Goal: Task Accomplishment & Management: Complete application form

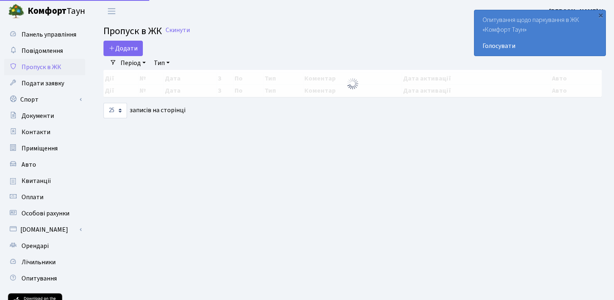
select select "25"
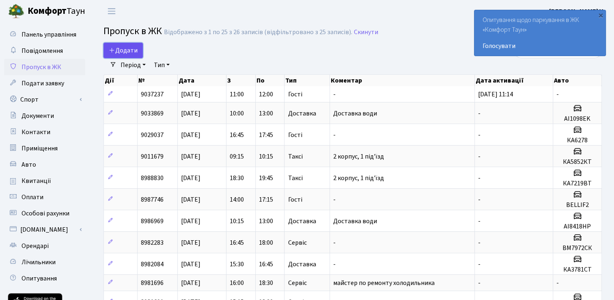
click at [132, 50] on span "Додати" at bounding box center [123, 50] width 29 height 9
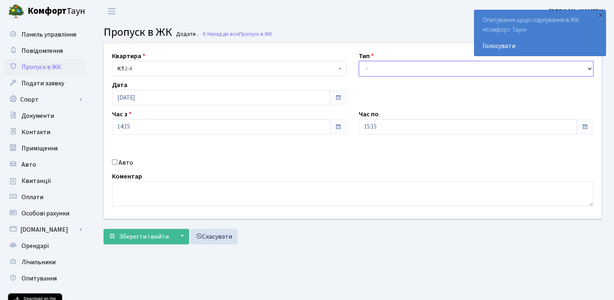
click at [591, 68] on select "- Доставка Таксі Гості Сервіс" at bounding box center [476, 68] width 235 height 15
select select "3"
click at [359, 61] on select "- Доставка Таксі Гості Сервіс" at bounding box center [476, 68] width 235 height 15
click at [338, 127] on span at bounding box center [338, 126] width 6 height 6
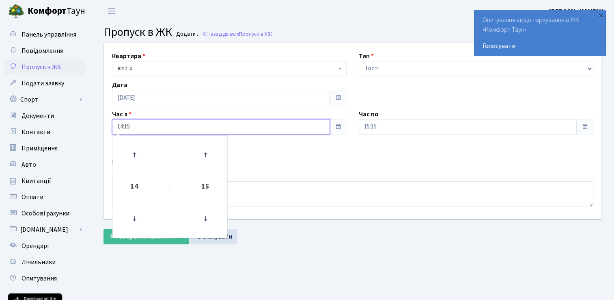
click at [123, 127] on input "14:15" at bounding box center [221, 126] width 218 height 15
click at [200, 156] on icon at bounding box center [205, 155] width 22 height 22
type input "14:30"
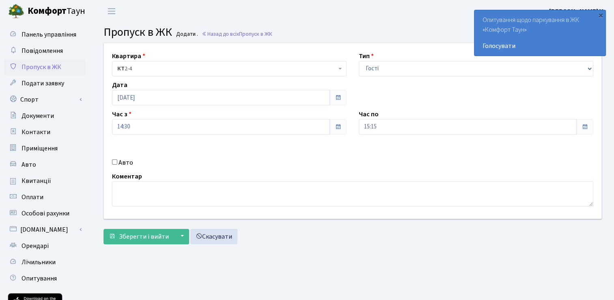
click at [587, 122] on span at bounding box center [585, 126] width 17 height 15
click at [586, 125] on span at bounding box center [585, 126] width 6 height 6
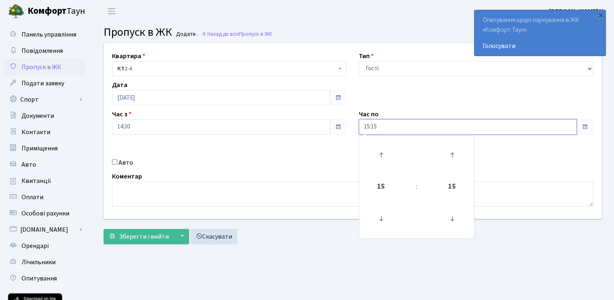
click at [393, 131] on input "15:15" at bounding box center [468, 126] width 218 height 15
click at [452, 152] on icon at bounding box center [452, 155] width 22 height 22
click at [452, 151] on icon at bounding box center [452, 155] width 22 height 22
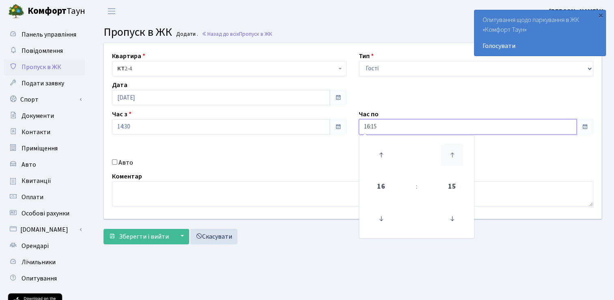
click at [452, 151] on icon at bounding box center [452, 155] width 22 height 22
click at [385, 152] on icon at bounding box center [381, 155] width 22 height 22
click at [457, 152] on icon at bounding box center [452, 155] width 22 height 22
click at [454, 215] on icon at bounding box center [452, 218] width 22 height 22
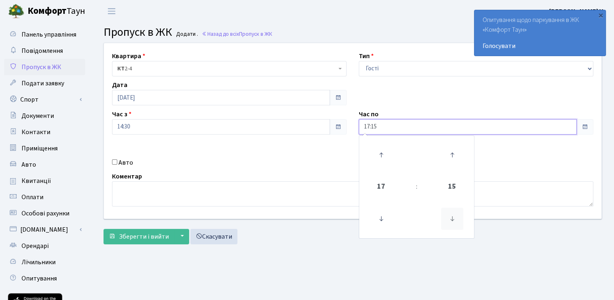
click at [454, 215] on icon at bounding box center [452, 218] width 22 height 22
type input "17:00"
click at [289, 164] on div "Авто" at bounding box center [229, 163] width 247 height 10
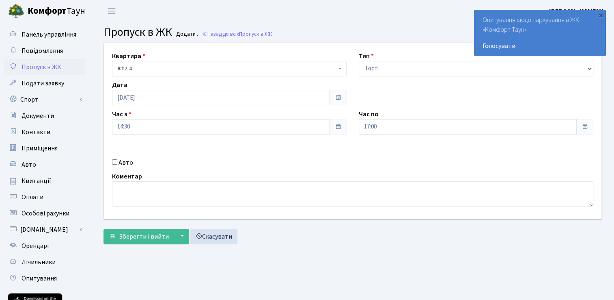
click at [113, 163] on input "Авто" at bounding box center [114, 161] width 5 height 5
checkbox input "true"
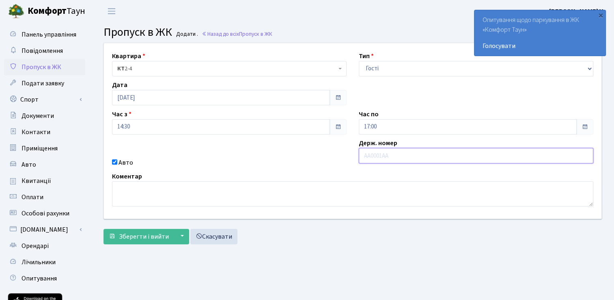
click at [391, 154] on input "text" at bounding box center [476, 155] width 235 height 15
paste input "KA9643CC"
type input "KA9643CC"
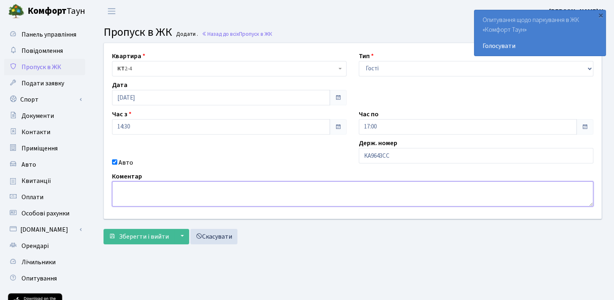
click at [138, 186] on textarea at bounding box center [353, 193] width 482 height 25
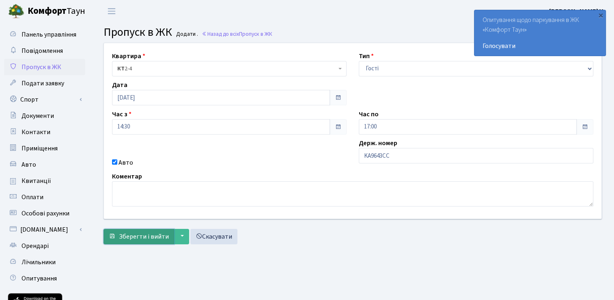
click at [166, 232] on span "Зберегти і вийти" at bounding box center [144, 236] width 50 height 9
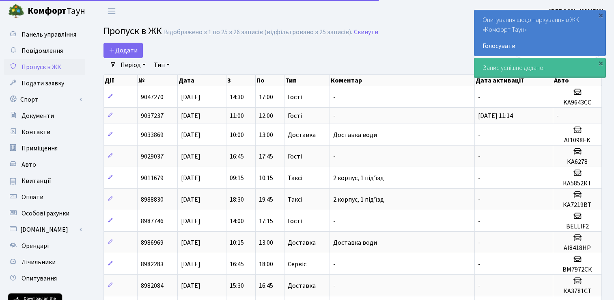
select select "25"
